Goal: Communication & Community: Answer question/provide support

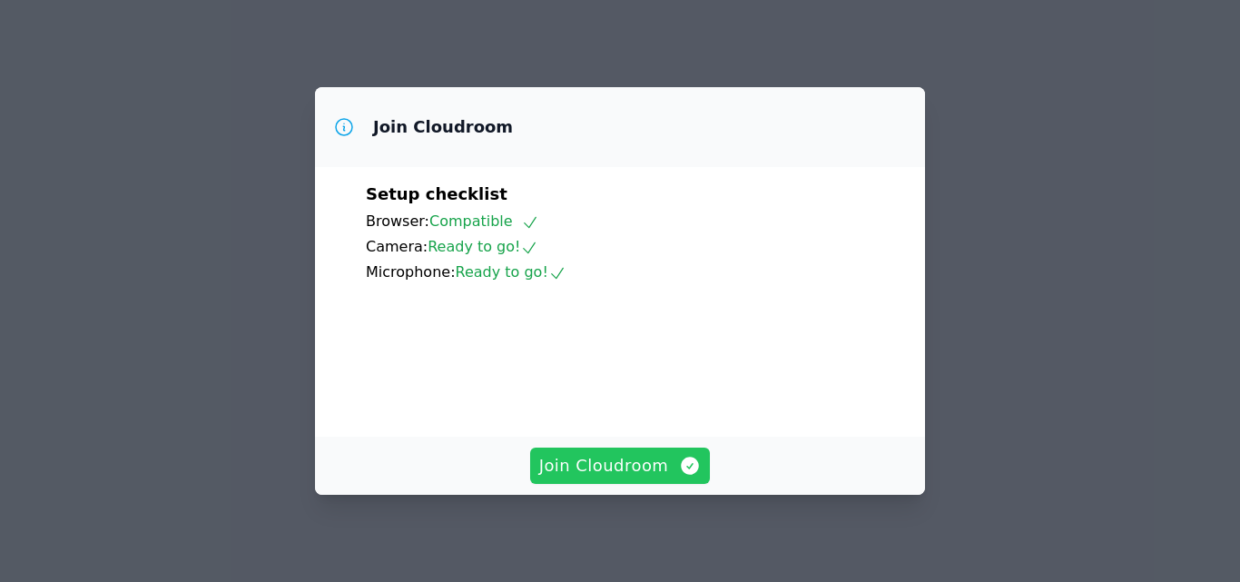
click at [651, 470] on span "Join Cloudroom" at bounding box center [620, 465] width 163 height 25
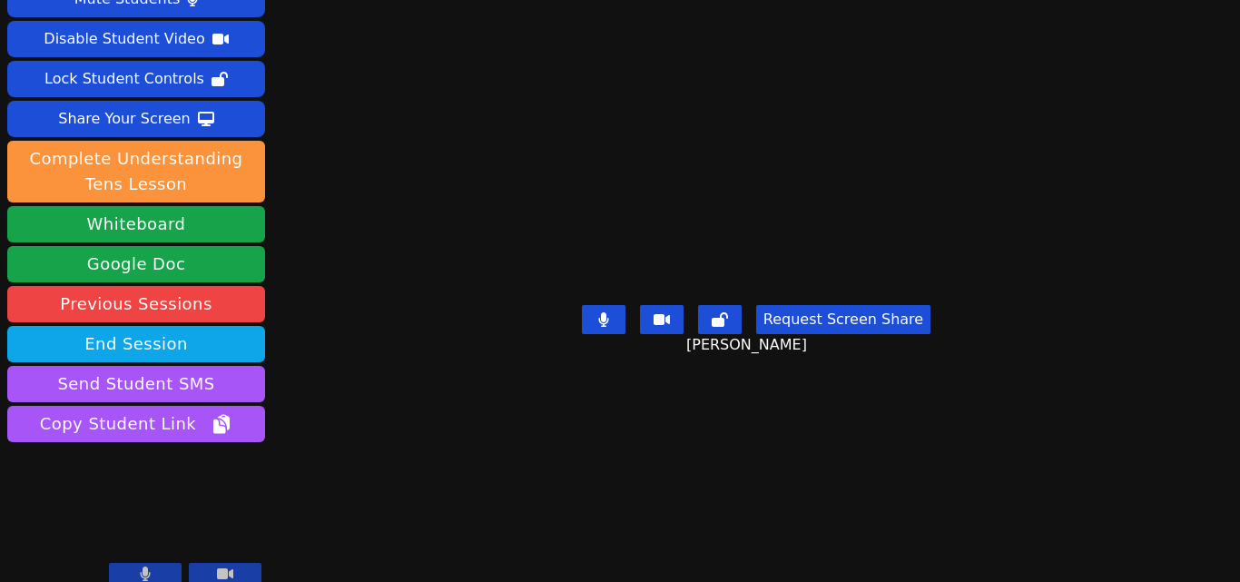
scroll to position [72, 0]
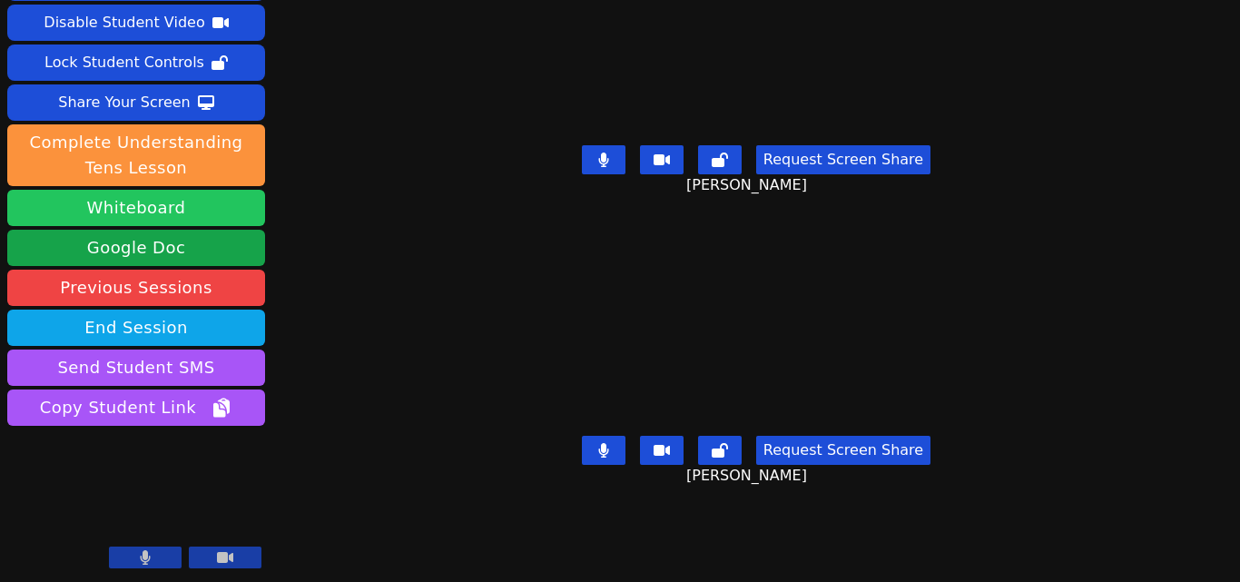
click at [242, 205] on button "Whiteboard" at bounding box center [136, 208] width 258 height 36
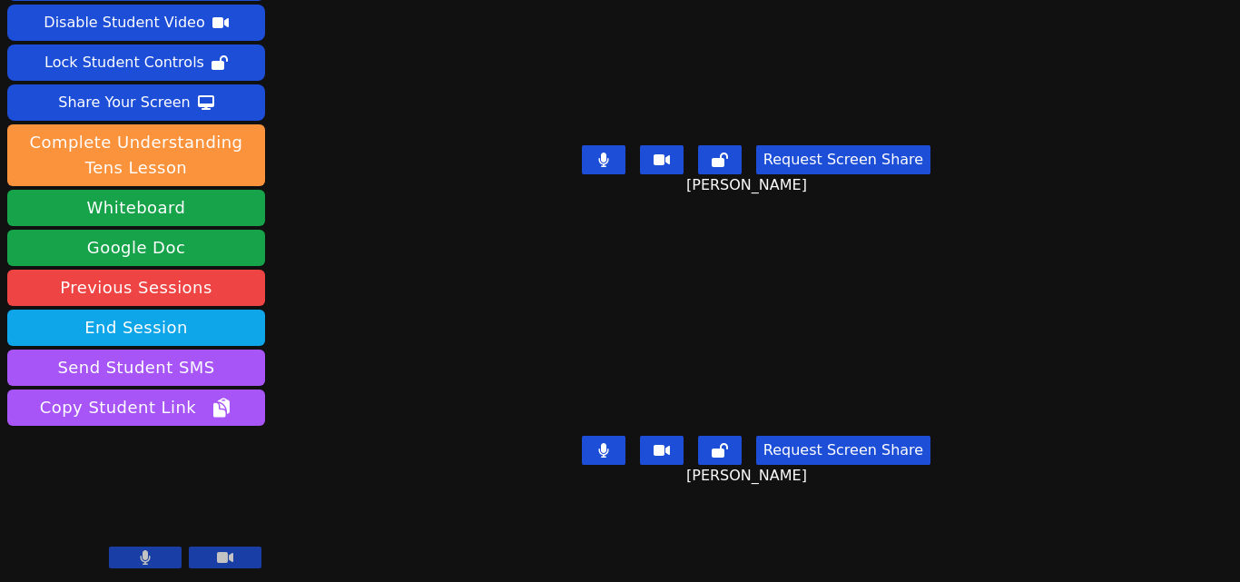
click at [594, 161] on button at bounding box center [604, 159] width 44 height 29
click at [602, 153] on icon at bounding box center [604, 160] width 18 height 15
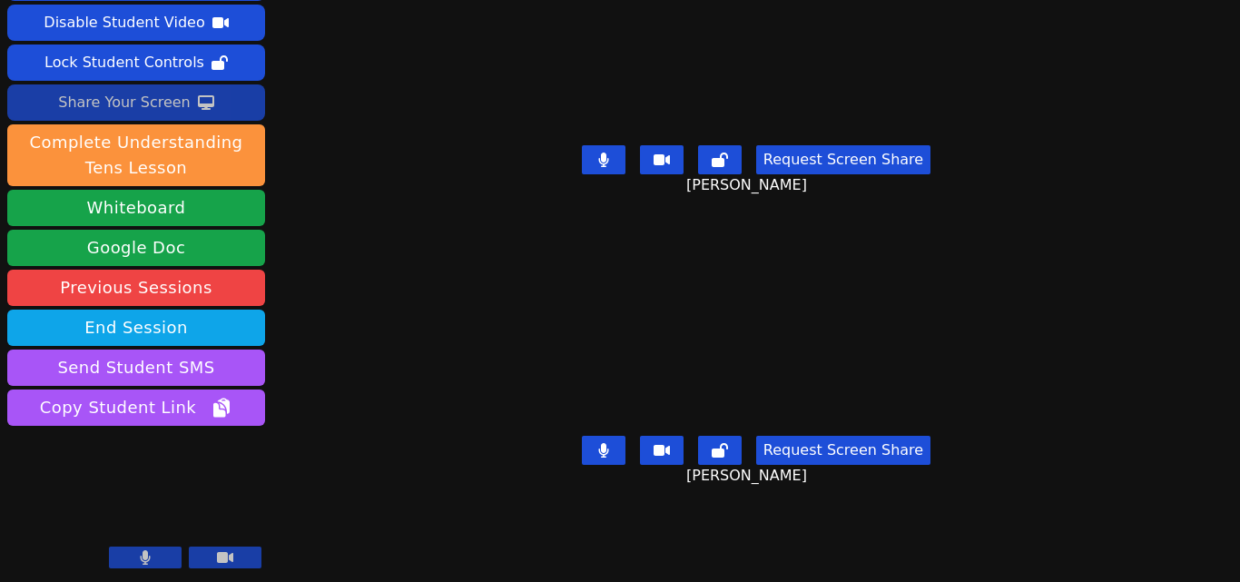
click at [153, 100] on div "Share Your Screen" at bounding box center [124, 102] width 133 height 29
click at [198, 102] on icon at bounding box center [206, 102] width 16 height 15
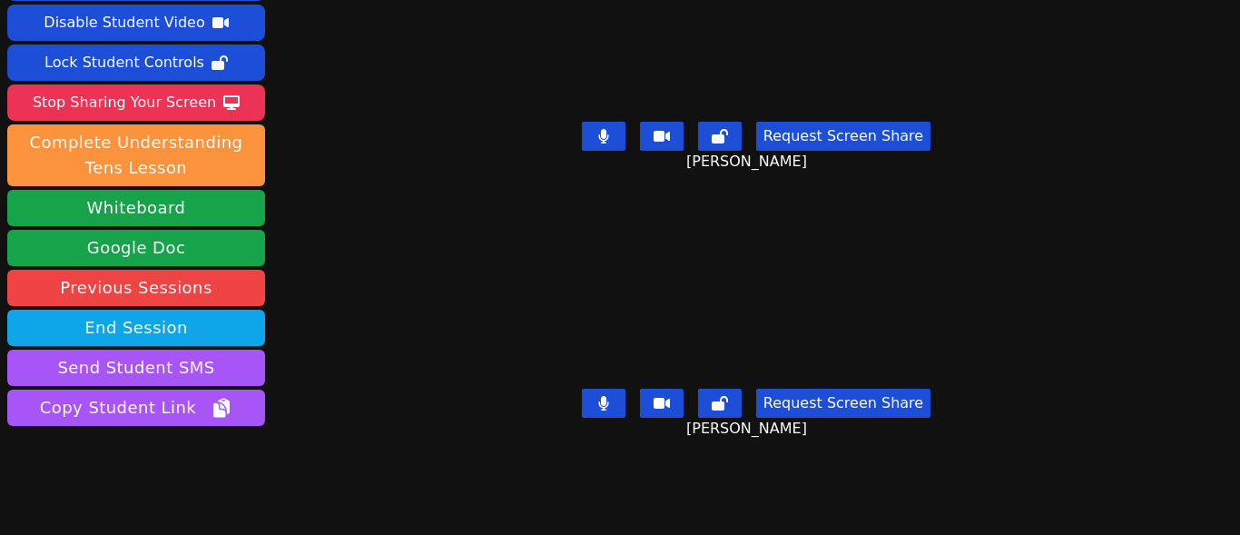
click at [600, 122] on button at bounding box center [604, 136] width 44 height 29
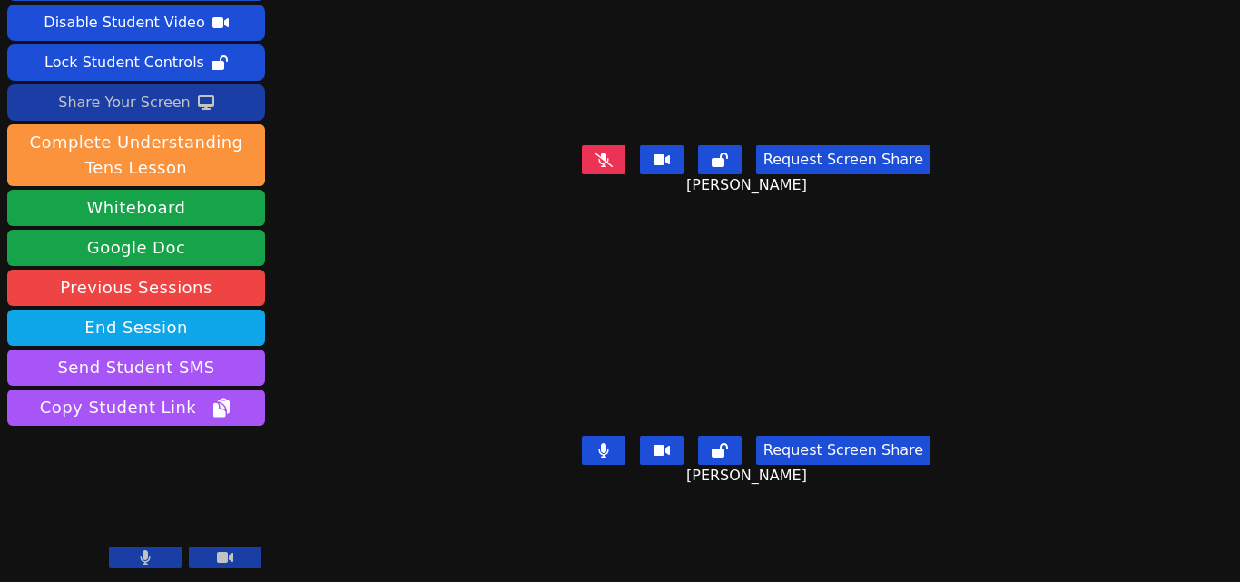
click at [198, 95] on icon at bounding box center [206, 102] width 16 height 15
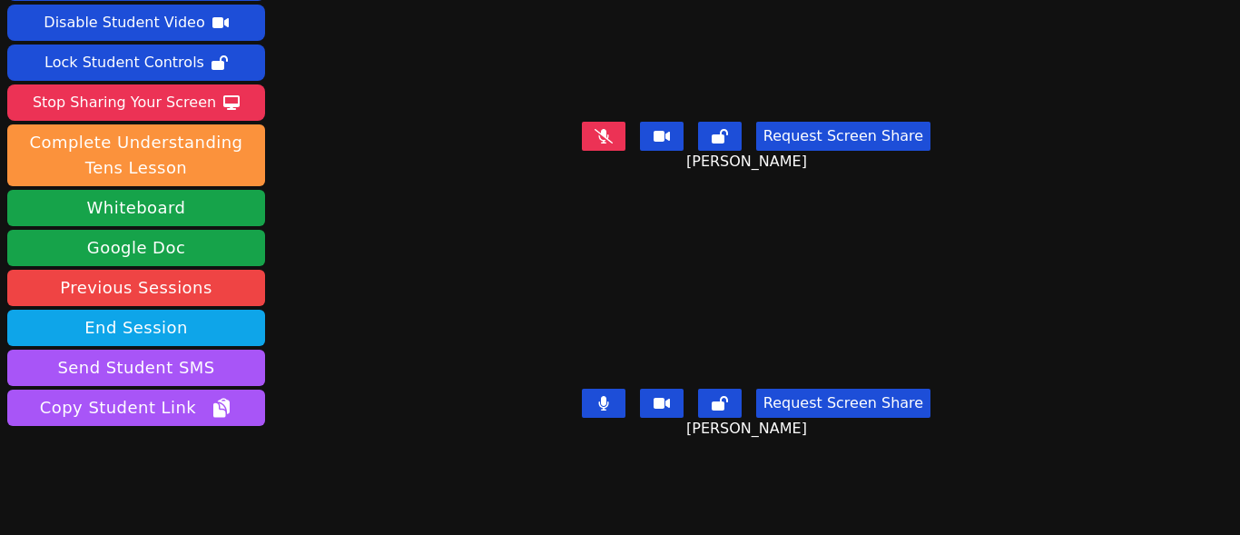
click at [595, 129] on icon at bounding box center [604, 136] width 18 height 15
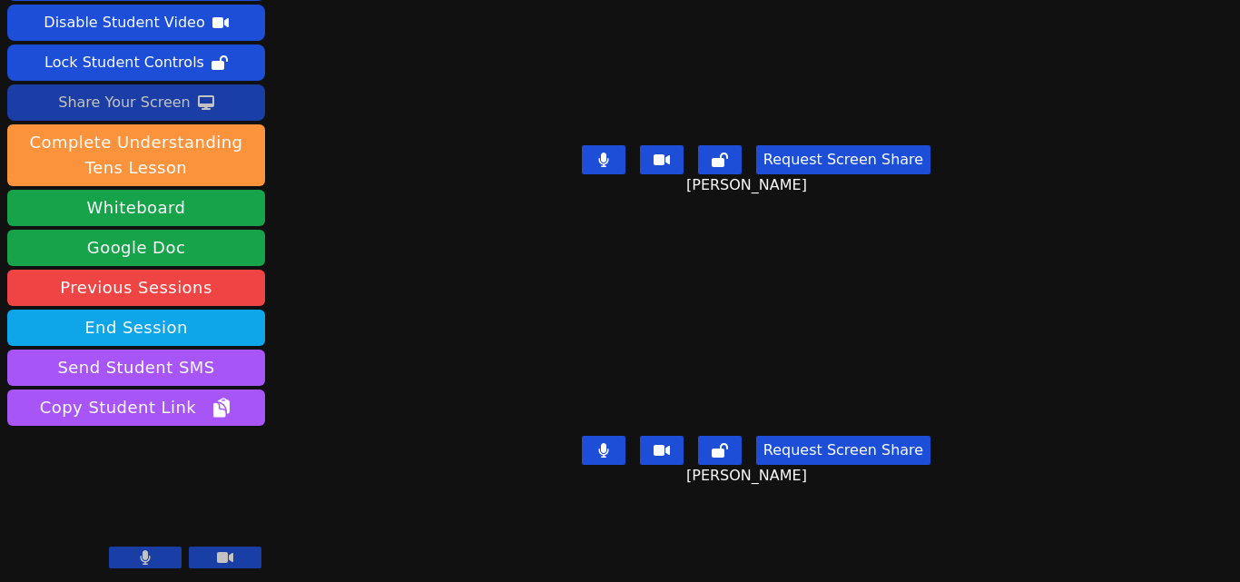
click at [154, 103] on div "Share Your Screen" at bounding box center [124, 102] width 133 height 29
click at [222, 95] on button "Share Your Screen" at bounding box center [136, 102] width 258 height 36
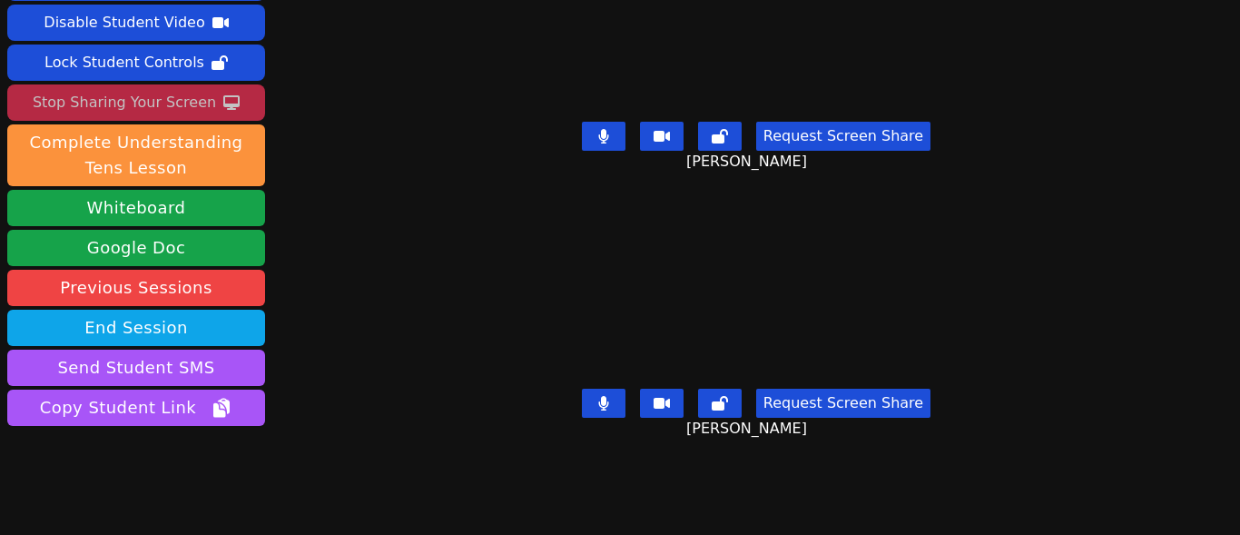
click at [186, 96] on div "Stop Sharing Your Screen" at bounding box center [124, 102] width 183 height 29
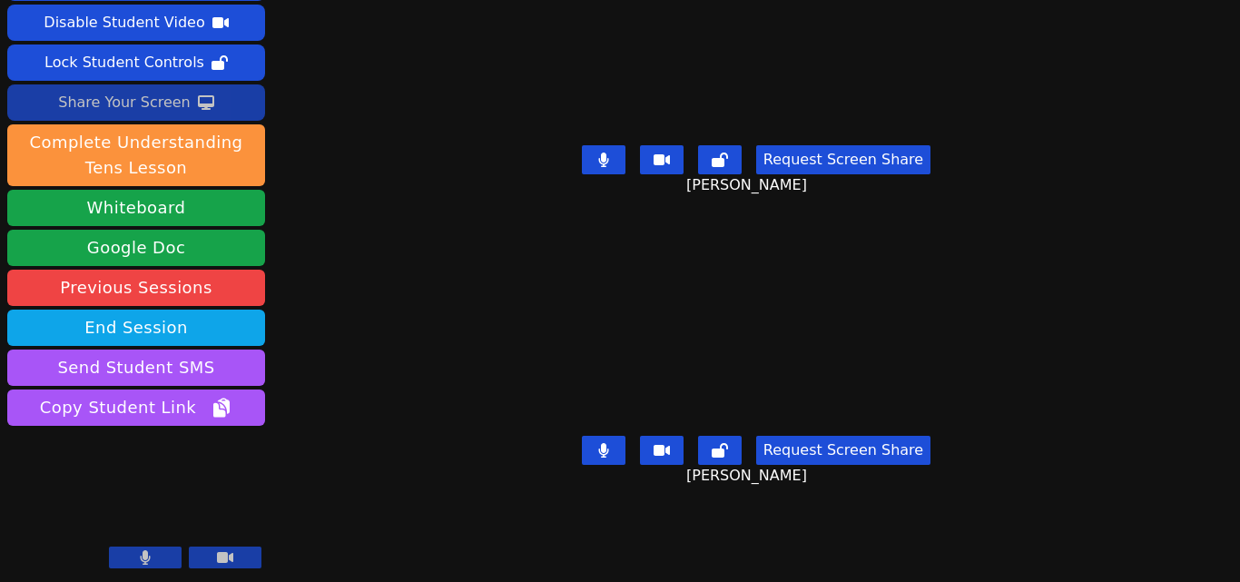
click at [117, 94] on div "Share Your Screen" at bounding box center [124, 102] width 133 height 29
click at [98, 103] on div "Share Your Screen" at bounding box center [124, 102] width 133 height 29
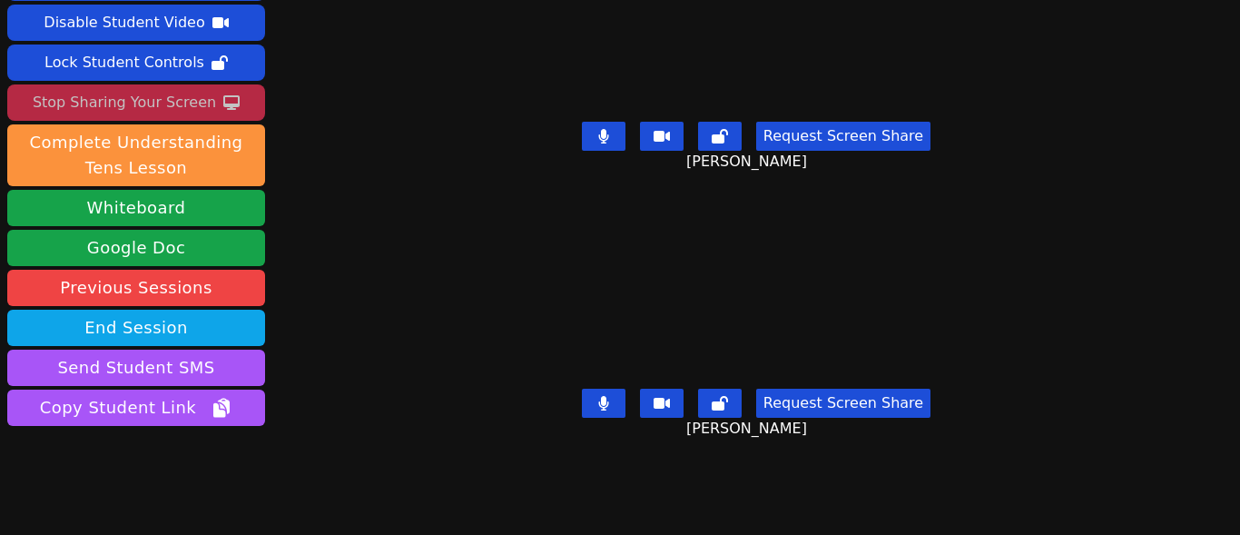
click at [610, 129] on button at bounding box center [604, 136] width 44 height 29
click at [611, 122] on button at bounding box center [604, 136] width 44 height 29
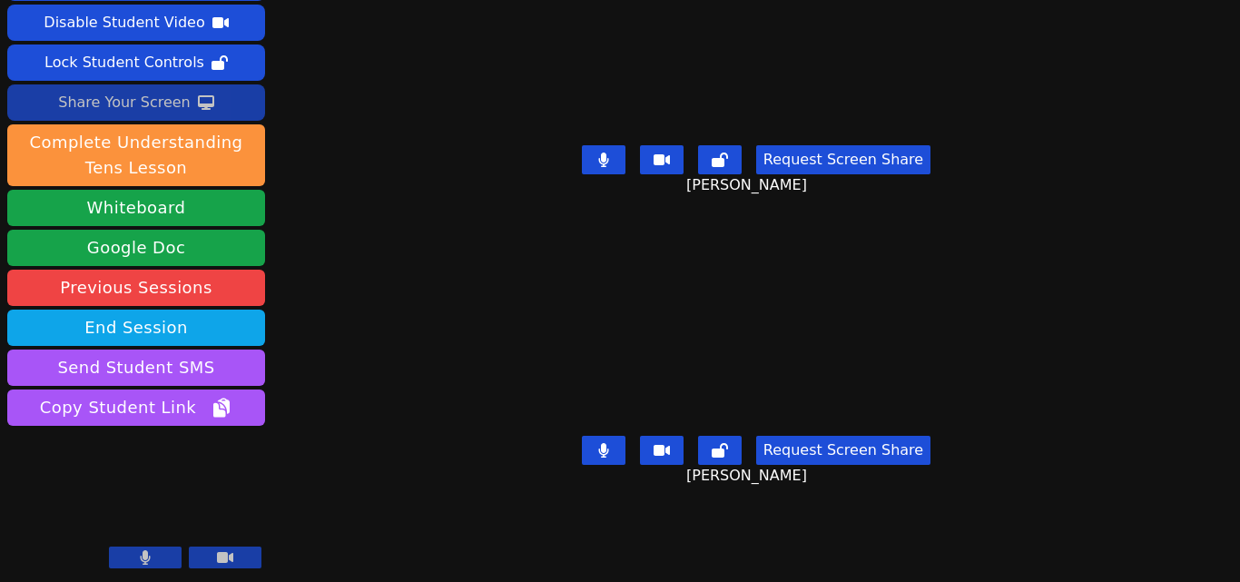
click at [213, 95] on button "Share Your Screen" at bounding box center [136, 102] width 258 height 36
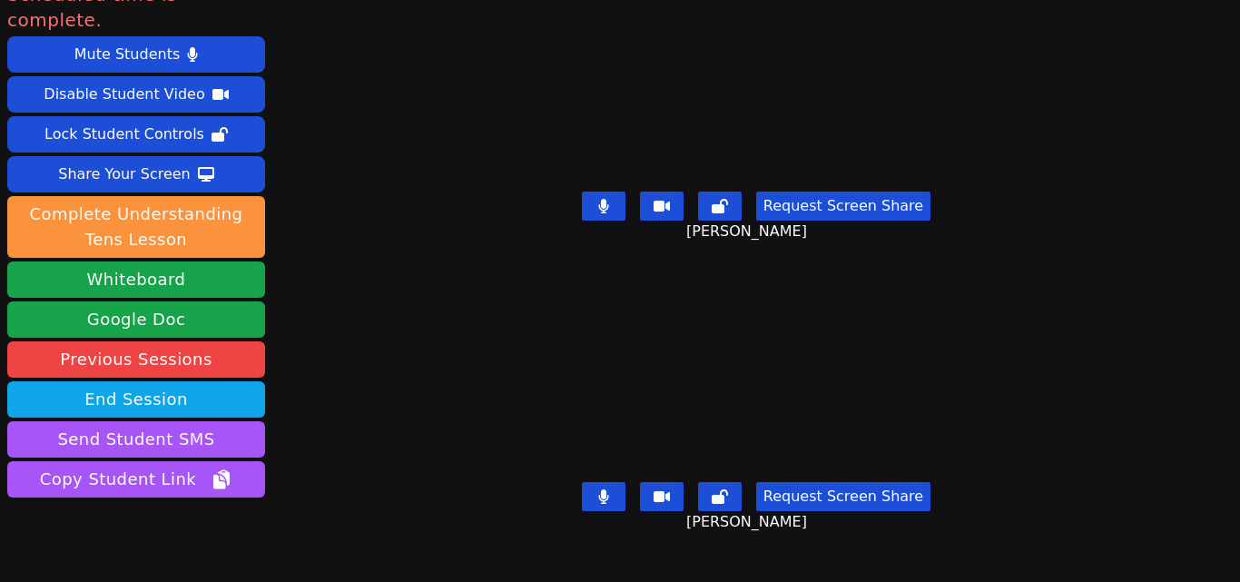
scroll to position [0, 0]
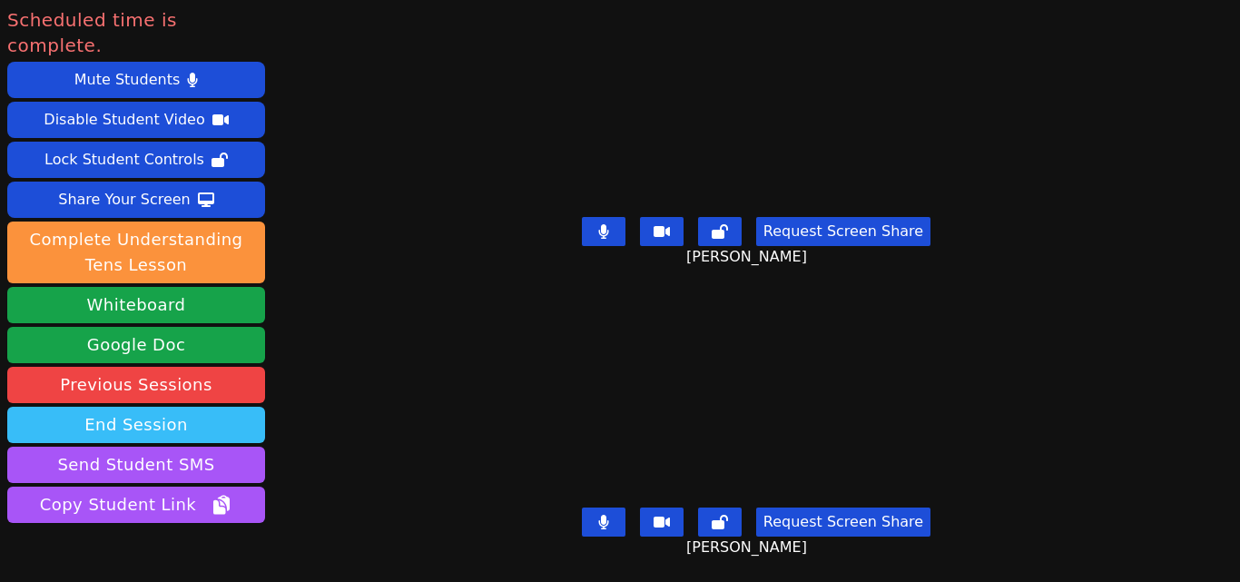
click at [200, 414] on button "End Session" at bounding box center [136, 425] width 258 height 36
